Goal: Contribute content: Add original content to the website for others to see

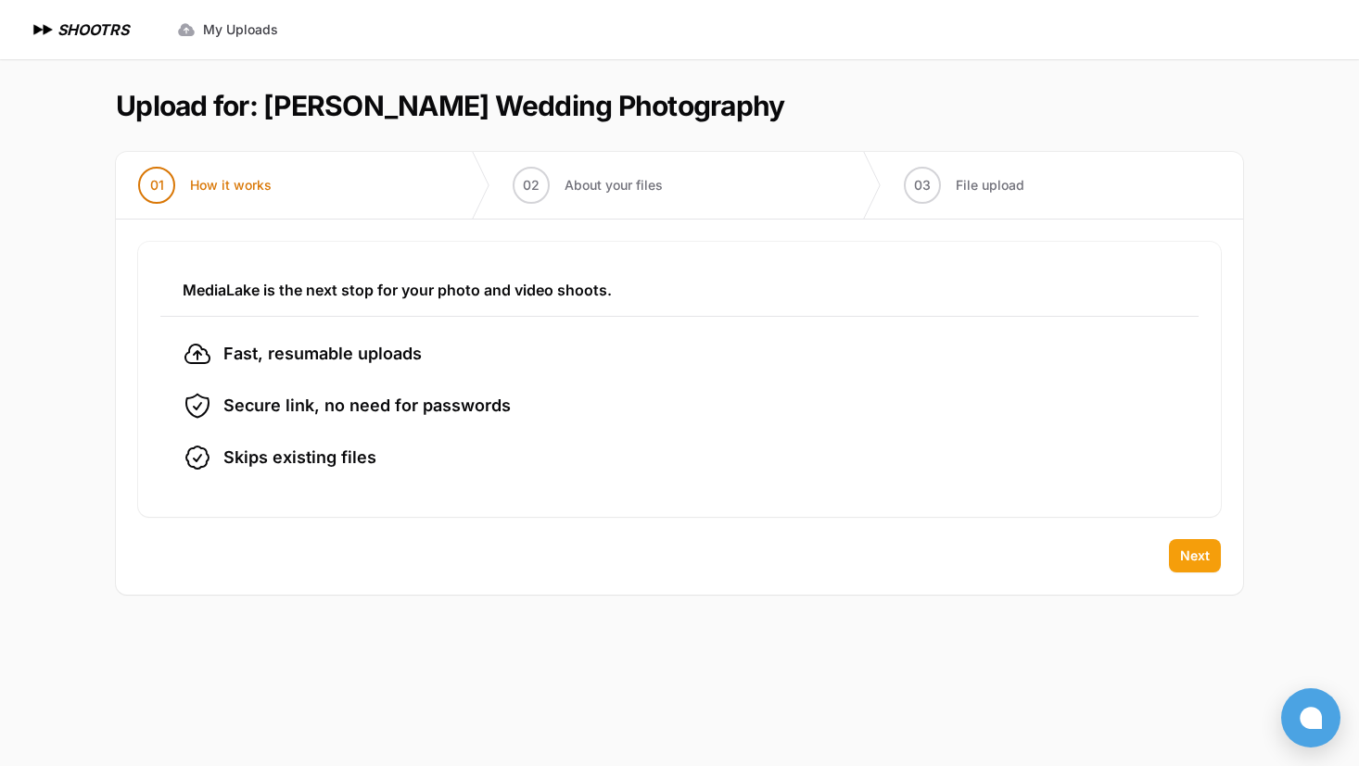
click at [1179, 550] on button "Next" at bounding box center [1195, 555] width 52 height 33
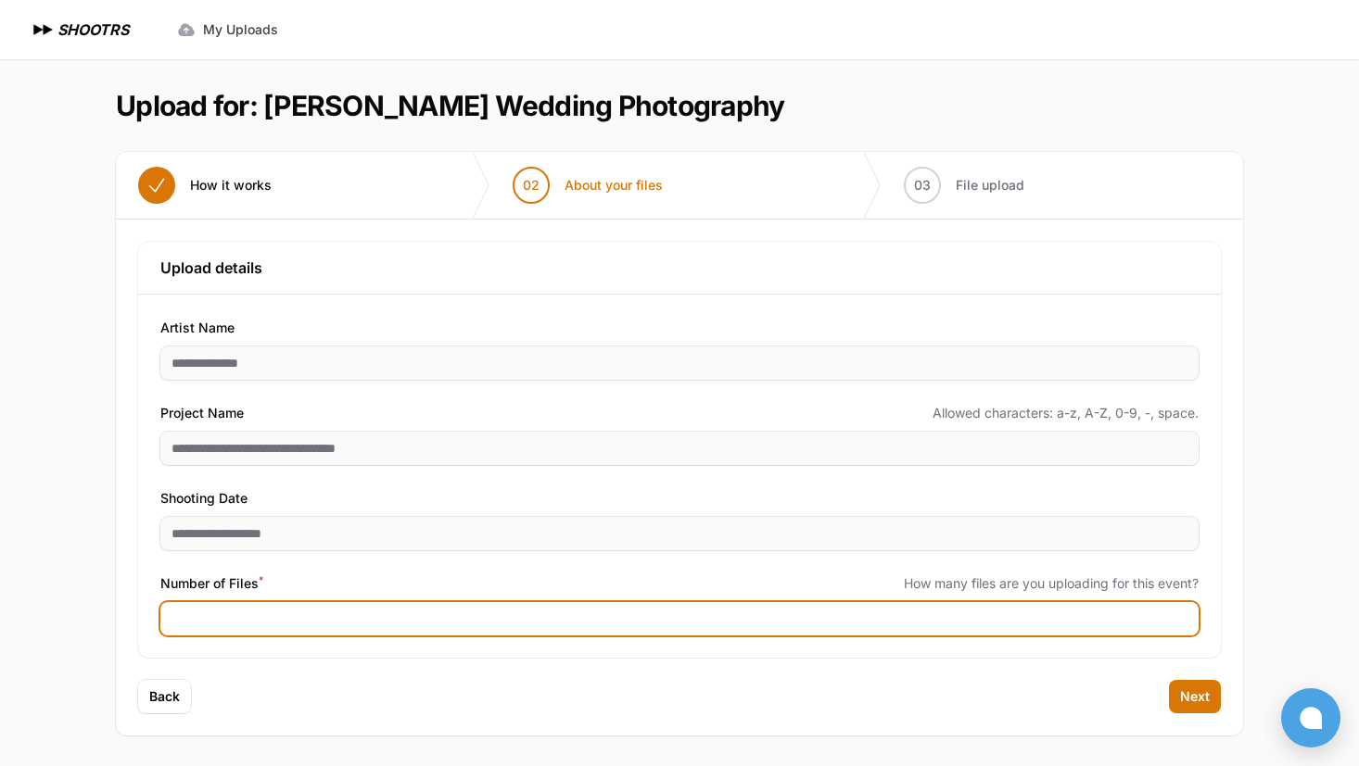
click at [219, 616] on input "Number of Files *" at bounding box center [679, 618] width 1038 height 33
type input "****"
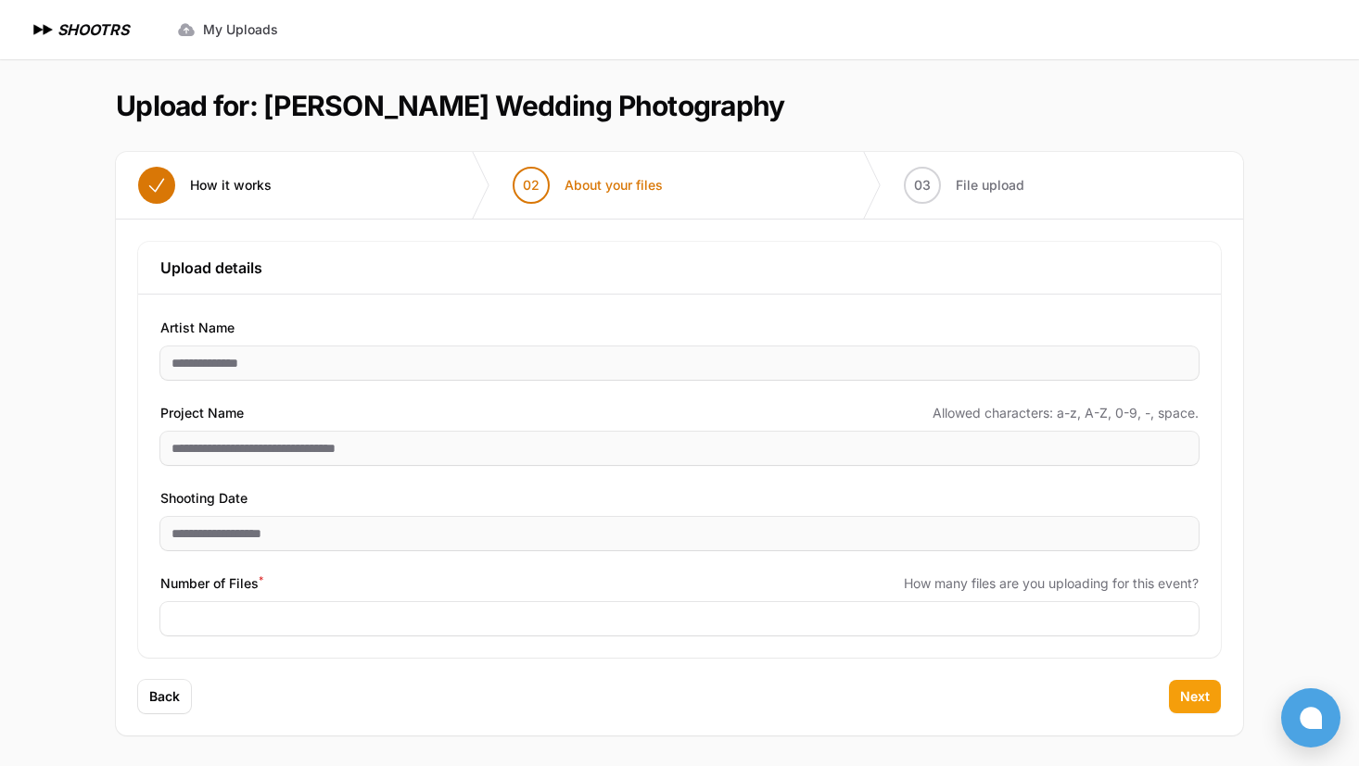
click at [1198, 710] on button "Next" at bounding box center [1195, 696] width 52 height 33
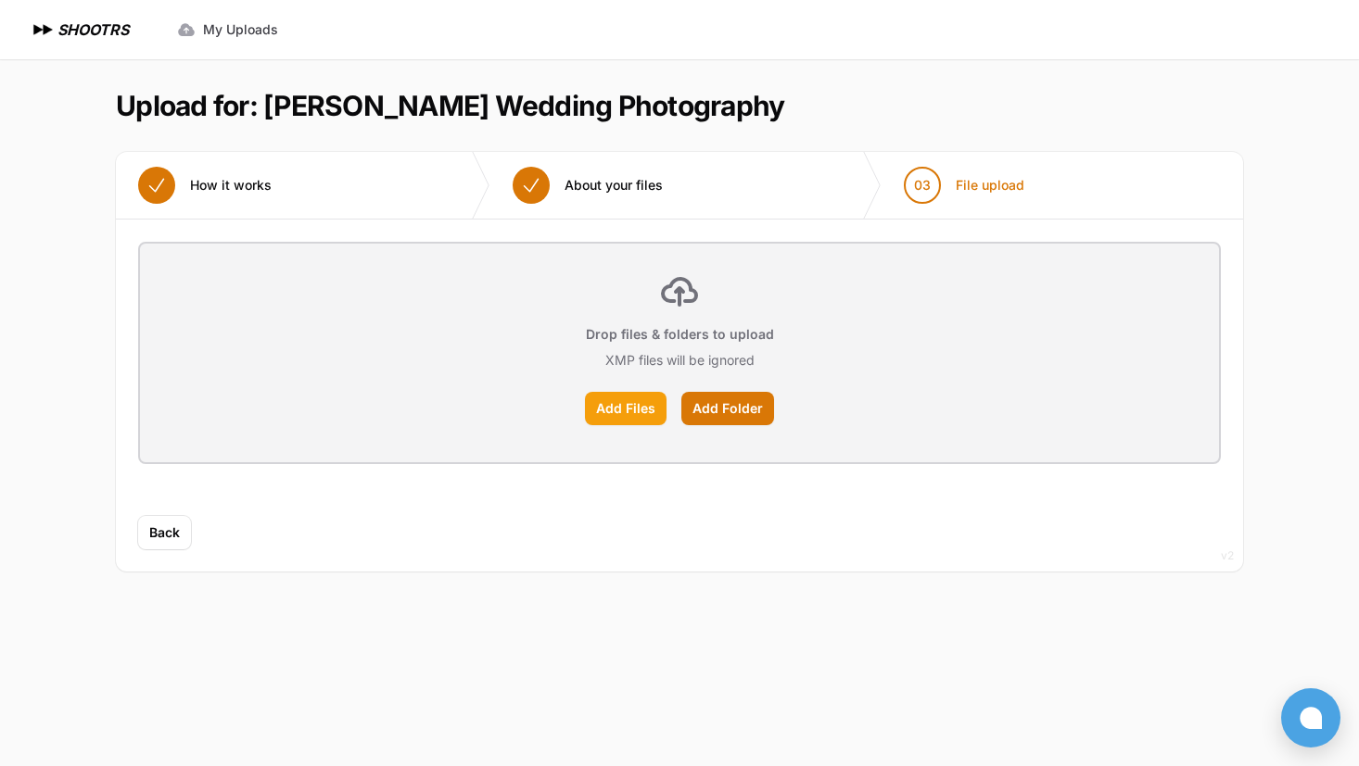
click at [632, 403] on label "Add Files" at bounding box center [626, 408] width 82 height 33
click at [0, 0] on input "Add Files" at bounding box center [0, 0] width 0 height 0
